Goal: Obtain resource: Download file/media

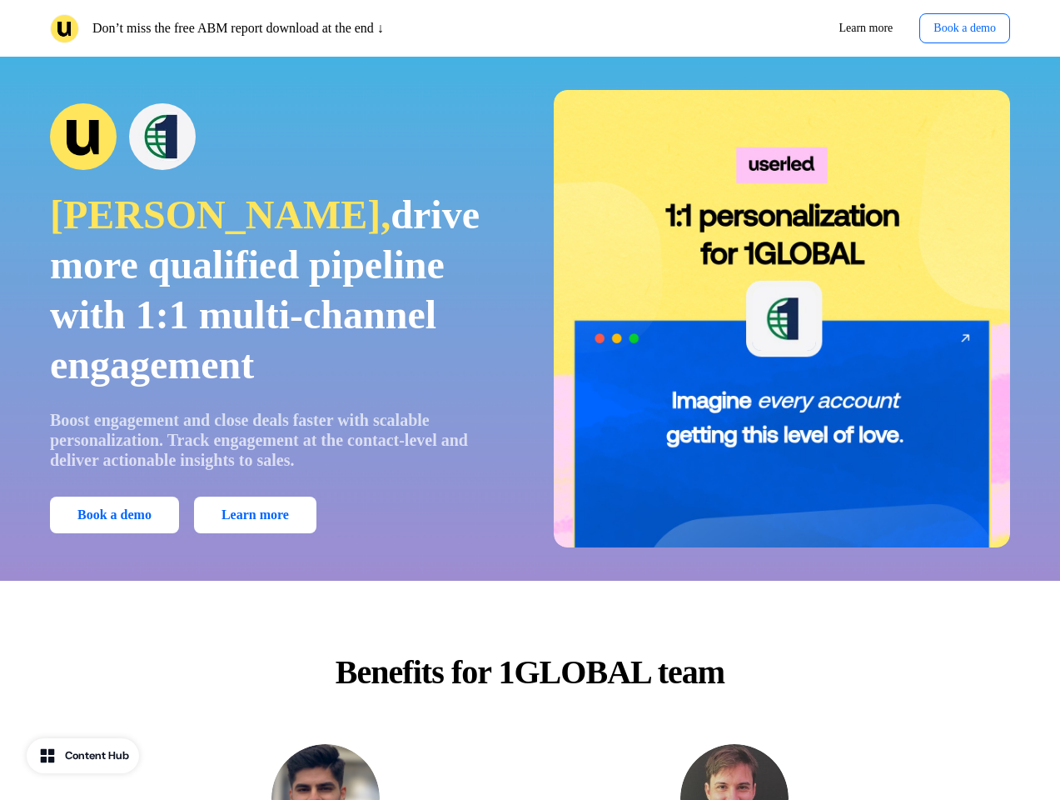
click at [530, 28] on div "Don’t miss the free ABM report download at the end ↓ Learn more Book a demo" at bounding box center [530, 28] width 1060 height 57
click at [287, 28] on p "Don’t miss the free ABM report download at the end ↓" at bounding box center [238, 28] width 292 height 20
click at [774, 28] on div "Learn more Book a demo" at bounding box center [774, 28] width 474 height 30
click at [960, 28] on button "Book a demo" at bounding box center [965, 28] width 91 height 30
click at [530, 318] on div "[PERSON_NAME], drive more qualified pipeline with 1:1 multi-channel engagement …" at bounding box center [530, 318] width 1060 height 457
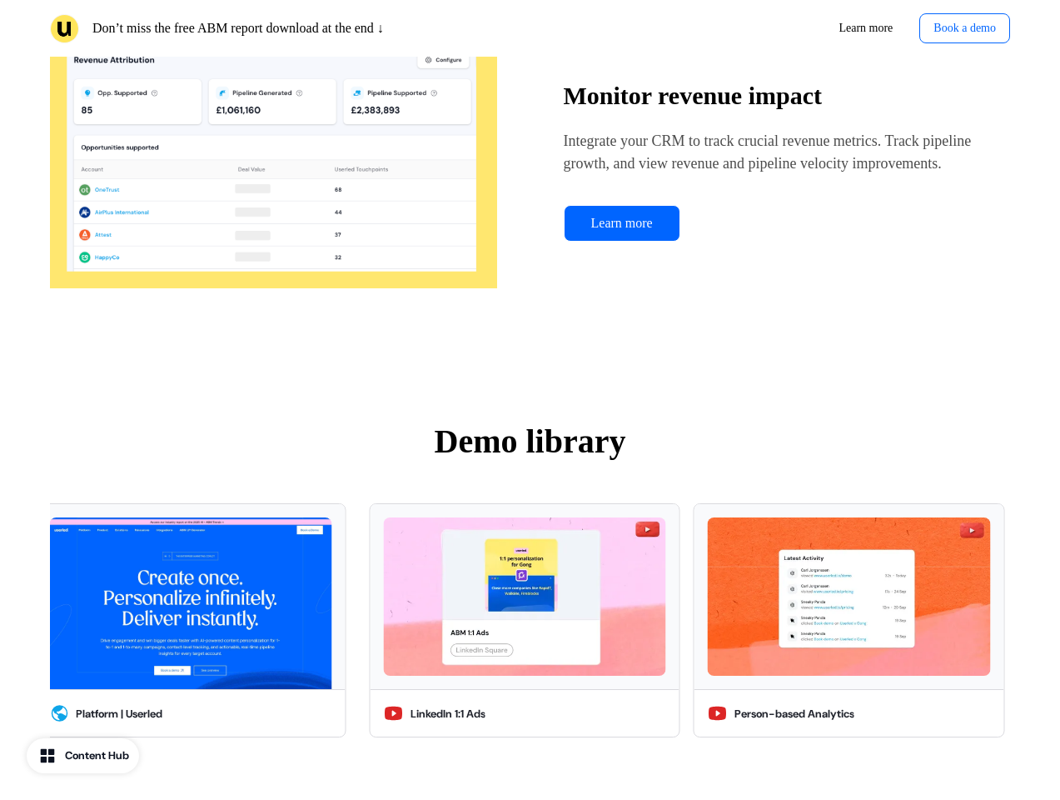
scroll to position [4718, 0]
